Goal: Transaction & Acquisition: Purchase product/service

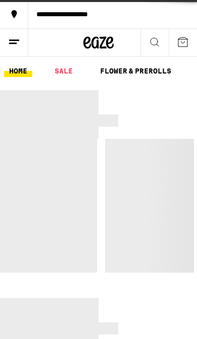
scroll to position [93, 0]
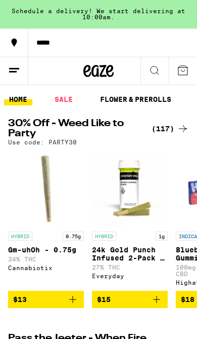
click at [180, 70] on icon at bounding box center [183, 70] width 12 height 12
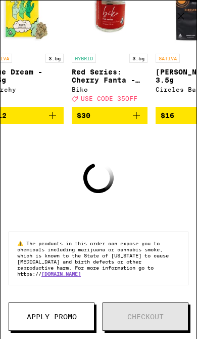
scroll to position [114, 0]
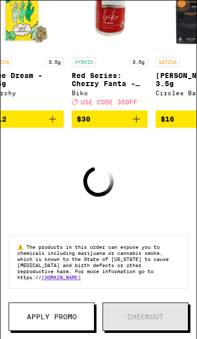
click at [134, 125] on icon "Add to bag" at bounding box center [137, 119] width 12 height 12
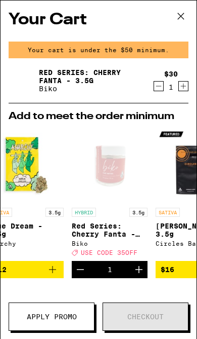
scroll to position [0, 0]
click at [178, 13] on icon at bounding box center [181, 16] width 15 height 15
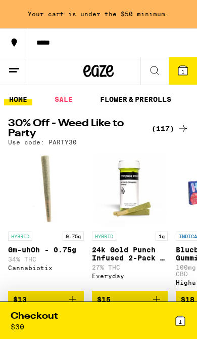
click at [181, 73] on icon at bounding box center [183, 70] width 9 height 9
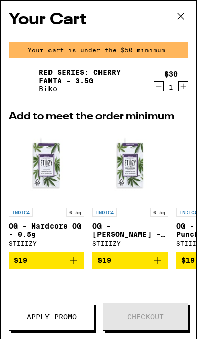
click at [163, 87] on icon "Decrement" at bounding box center [158, 86] width 9 height 12
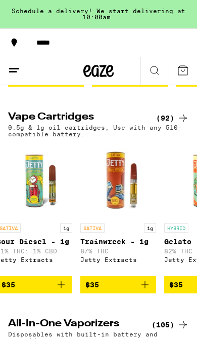
scroll to position [0, 4806]
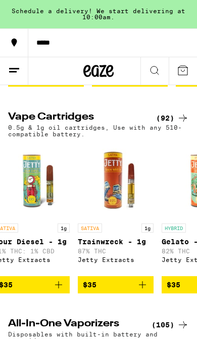
click at [143, 291] on icon "Add to bag" at bounding box center [143, 285] width 12 height 12
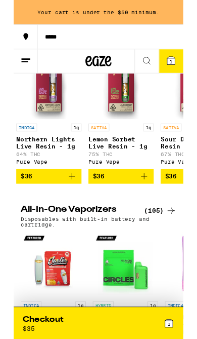
scroll to position [0, 5287]
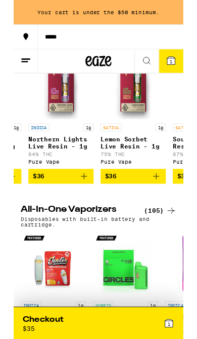
click at [85, 211] on icon "Add to bag" at bounding box center [82, 205] width 12 height 12
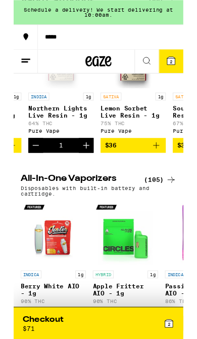
scroll to position [967, 0]
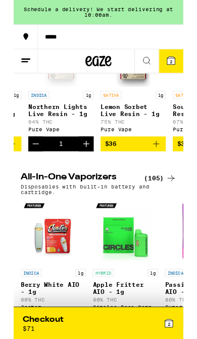
click at [30, 173] on icon "Decrement" at bounding box center [26, 167] width 12 height 12
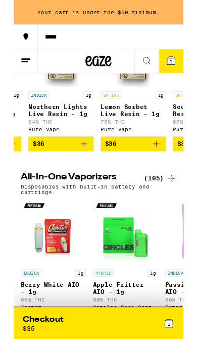
click at [154, 69] on icon at bounding box center [155, 70] width 12 height 12
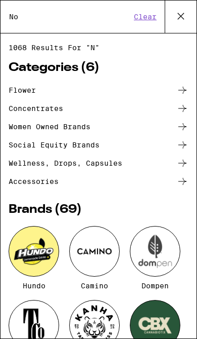
scroll to position [0, 0]
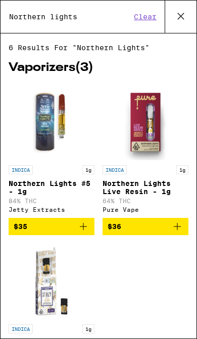
type input "Northern lights"
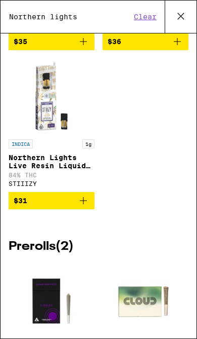
scroll to position [165, 0]
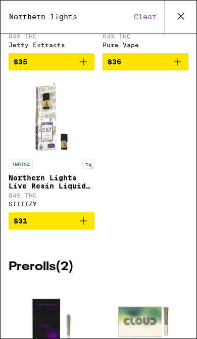
click at [83, 68] on icon "Add to bag" at bounding box center [83, 62] width 12 height 12
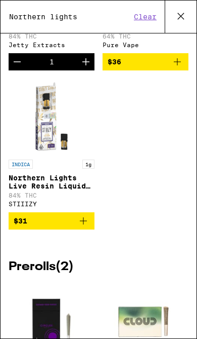
click at [179, 14] on icon at bounding box center [181, 16] width 15 height 15
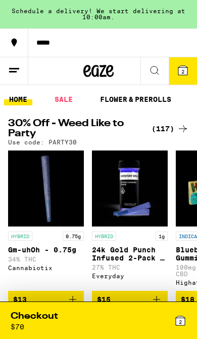
click at [156, 72] on icon at bounding box center [155, 70] width 12 height 12
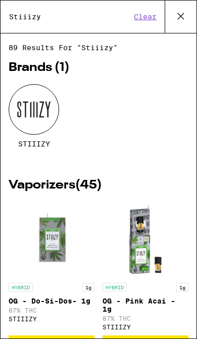
type input "Stiiizy"
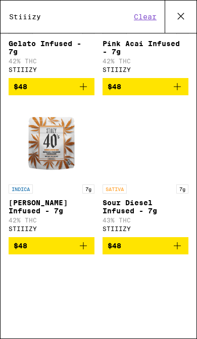
scroll to position [2413, 0]
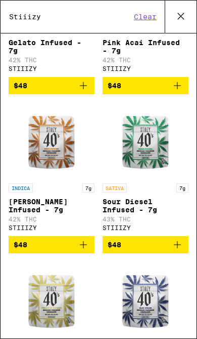
click at [82, 92] on icon "Add to bag" at bounding box center [83, 86] width 12 height 12
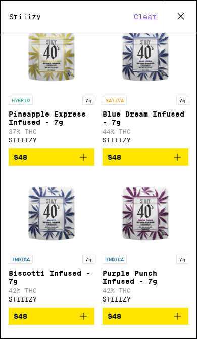
click at [175, 163] on icon "Add to bag" at bounding box center [178, 157] width 12 height 12
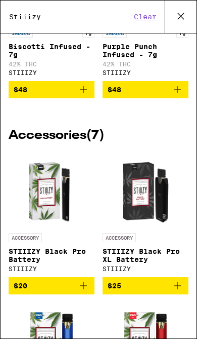
scroll to position [2893, 0]
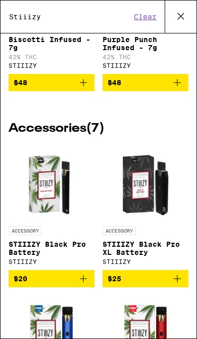
click at [175, 89] on icon "Add to bag" at bounding box center [178, 82] width 12 height 12
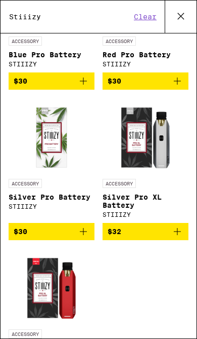
scroll to position [0, 0]
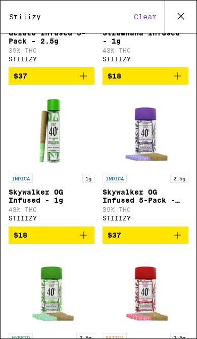
click at [179, 14] on icon at bounding box center [181, 16] width 6 height 6
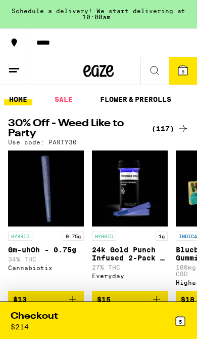
click at [156, 71] on icon at bounding box center [155, 70] width 12 height 12
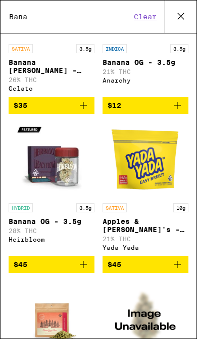
scroll to position [124, 0]
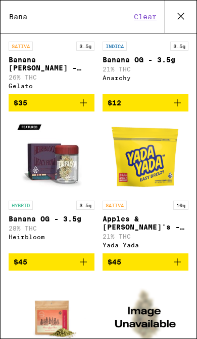
type input "Bana"
click at [174, 109] on icon "Add to bag" at bounding box center [178, 103] width 12 height 12
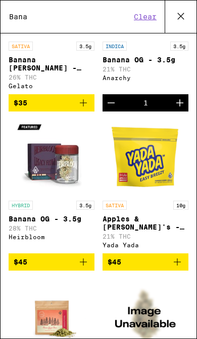
click at [175, 17] on icon at bounding box center [181, 16] width 15 height 15
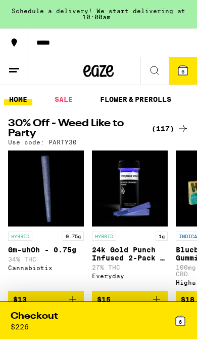
click at [181, 72] on icon at bounding box center [183, 70] width 9 height 9
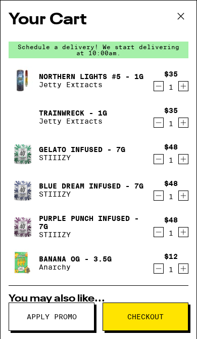
click at [145, 313] on span "Checkout" at bounding box center [146, 316] width 36 height 7
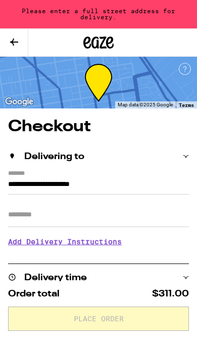
click at [8, 178] on input "**********" at bounding box center [98, 186] width 181 height 16
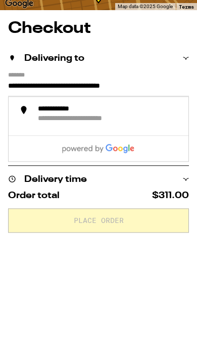
click at [110, 213] on div "**********" at bounding box center [115, 219] width 155 height 13
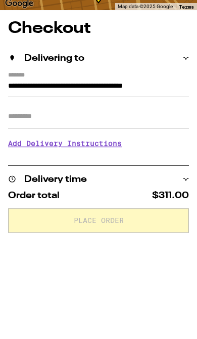
scroll to position [98, 0]
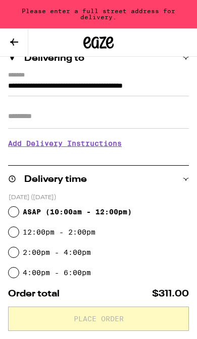
type input "**********"
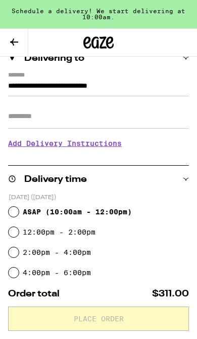
click at [17, 229] on input "12:00pm - 2:00pm" at bounding box center [14, 232] width 10 height 10
radio input "true"
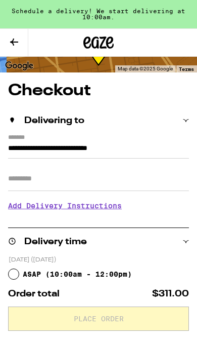
click at [80, 186] on input "Apt/Suite" at bounding box center [98, 179] width 181 height 24
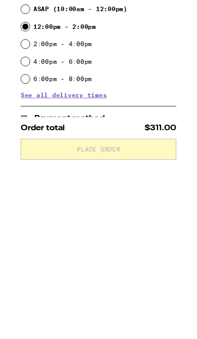
scroll to position [107, 0]
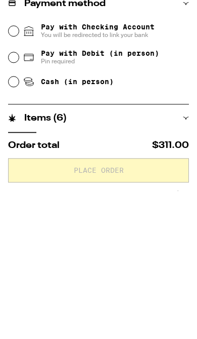
type input "***"
click at [24, 173] on icon at bounding box center [29, 179] width 12 height 12
click at [19, 174] on input "Pay with Checking Account You will be redirected to link your bank" at bounding box center [14, 179] width 10 height 10
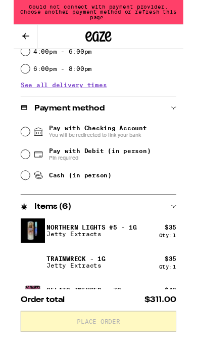
scroll to position [322, 0]
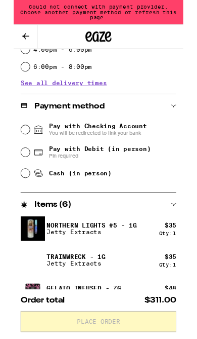
click at [24, 159] on span "Pay with Checking Account You will be redirected to link your bank" at bounding box center [89, 150] width 132 height 16
click at [19, 155] on input "Pay with Checking Account You will be redirected to link your bank" at bounding box center [14, 150] width 10 height 10
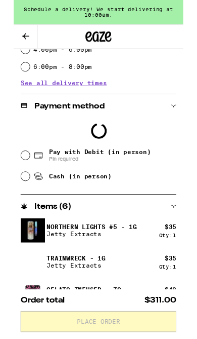
click at [20, 172] on div "Pay with Debit (in person) Pin required" at bounding box center [99, 180] width 181 height 26
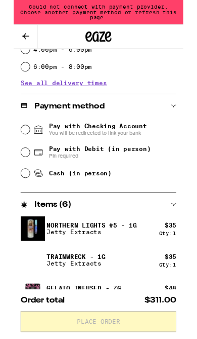
click at [53, 161] on div "Pay with Checking Account You will be redirected to link your bank" at bounding box center [99, 150] width 181 height 26
click at [36, 154] on span "Pay with Checking Account You will be redirected to link your bank" at bounding box center [89, 150] width 132 height 16
click at [19, 154] on input "Pay with Checking Account You will be redirected to link your bank" at bounding box center [14, 150] width 10 height 10
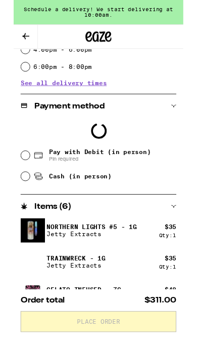
click at [23, 155] on div "Loading" at bounding box center [99, 151] width 181 height 29
click at [24, 154] on div "Loading" at bounding box center [99, 151] width 181 height 29
click at [23, 155] on div "Loading" at bounding box center [99, 151] width 181 height 29
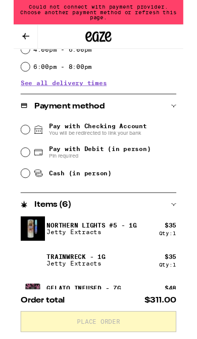
click at [24, 155] on icon at bounding box center [29, 150] width 12 height 12
click at [19, 155] on input "Pay with Checking Account You will be redirected to link your bank" at bounding box center [14, 150] width 10 height 10
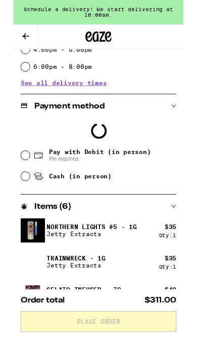
click at [24, 154] on div "Loading" at bounding box center [99, 151] width 181 height 29
click at [22, 156] on div "Loading" at bounding box center [99, 151] width 181 height 29
click at [24, 155] on div "Loading" at bounding box center [99, 151] width 181 height 29
click at [24, 152] on div "Loading" at bounding box center [99, 151] width 181 height 29
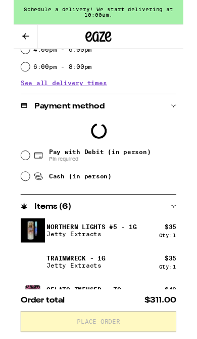
click at [25, 154] on div "Loading" at bounding box center [99, 151] width 181 height 29
click at [26, 153] on div "Loading" at bounding box center [99, 151] width 181 height 29
click at [25, 155] on div "Loading" at bounding box center [99, 151] width 181 height 29
click at [25, 156] on div "Loading" at bounding box center [99, 151] width 181 height 29
click at [92, 161] on div "Loading" at bounding box center [99, 151] width 181 height 29
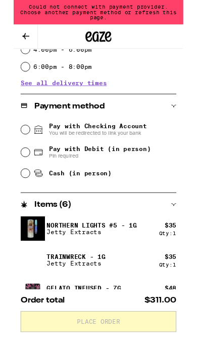
click at [94, 152] on span "You will be redirected to link your bank" at bounding box center [98, 154] width 114 height 8
click at [19, 152] on input "Pay with Checking Account You will be redirected to link your bank" at bounding box center [14, 150] width 10 height 10
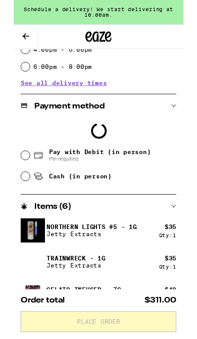
click at [98, 151] on icon at bounding box center [102, 151] width 9 height 17
click at [91, 151] on icon at bounding box center [97, 155] width 15 height 9
click at [96, 148] on icon "Loading" at bounding box center [99, 152] width 24 height 24
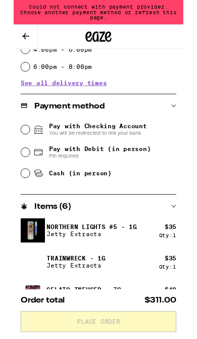
click at [101, 143] on span "Pay with Checking Account You will be redirected to link your bank" at bounding box center [98, 150] width 114 height 16
click at [19, 145] on input "Pay with Checking Account You will be redirected to link your bank" at bounding box center [14, 150] width 10 height 10
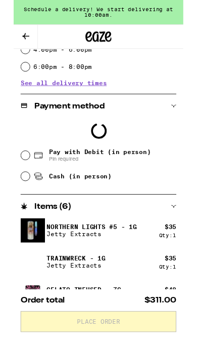
click at [101, 152] on icon "Loading" at bounding box center [99, 152] width 25 height 25
click at [101, 152] on icon "Loading" at bounding box center [99, 152] width 22 height 22
click at [101, 150] on icon "Loading" at bounding box center [99, 152] width 20 height 20
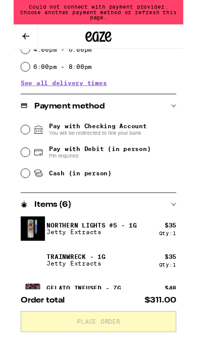
click at [102, 152] on span "You will be redirected to link your bank" at bounding box center [98, 154] width 114 height 8
click at [19, 152] on input "Pay with Checking Account You will be redirected to link your bank" at bounding box center [14, 150] width 10 height 10
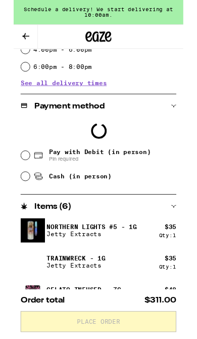
click at [116, 161] on div "Loading" at bounding box center [99, 151] width 181 height 29
click at [119, 163] on div "Loading" at bounding box center [99, 151] width 181 height 29
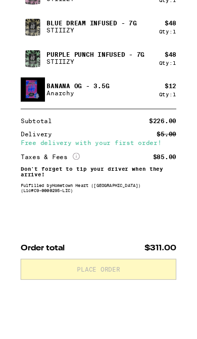
scroll to position [666, 0]
